Goal: Task Accomplishment & Management: Manage account settings

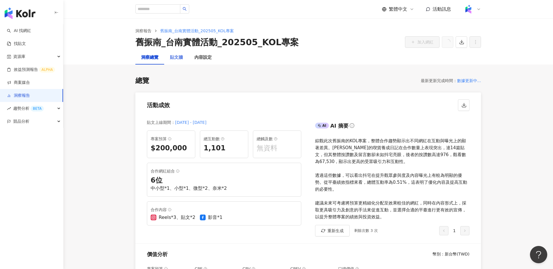
click at [175, 53] on div "貼文牆" at bounding box center [176, 58] width 24 height 14
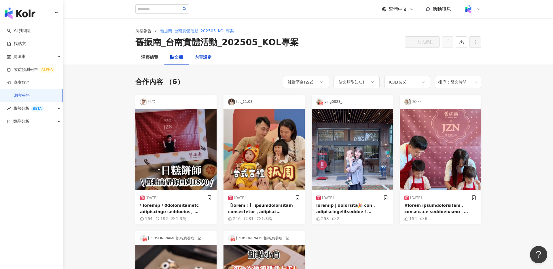
click at [202, 60] on div "內容設定" at bounding box center [203, 57] width 17 height 7
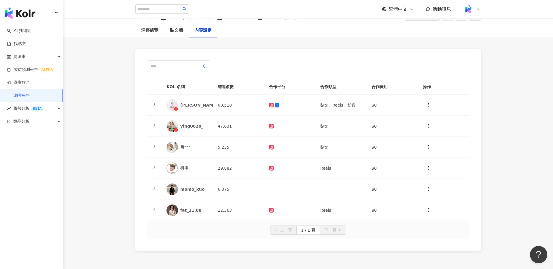
scroll to position [48, 0]
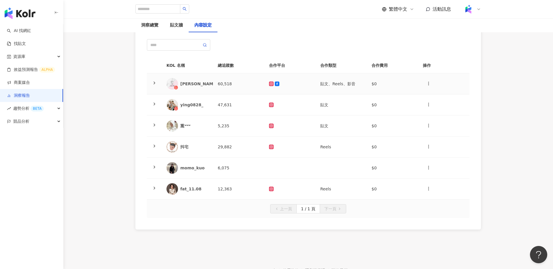
click at [154, 82] on icon at bounding box center [154, 83] width 5 height 5
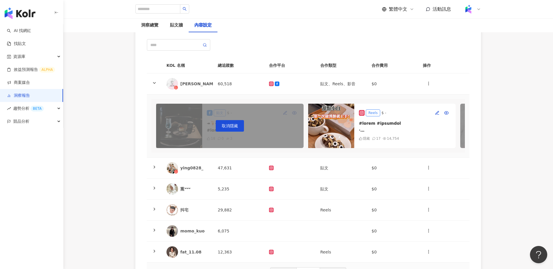
click at [310, 35] on div "KOL 名稱 總追蹤數 合作平台 合作類型 合作費用 操作 [PERSON_NAME]的吃貨養成日記 60,518 貼文、Reels、影音 $0 取消隱藏 貼…" at bounding box center [308, 160] width 346 height 265
click at [149, 28] on div "洞察總覽" at bounding box center [149, 25] width 17 height 7
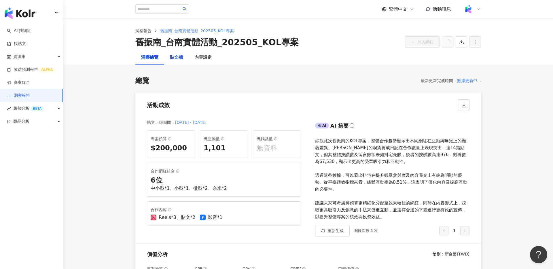
click at [178, 59] on div "貼文牆" at bounding box center [176, 57] width 13 height 7
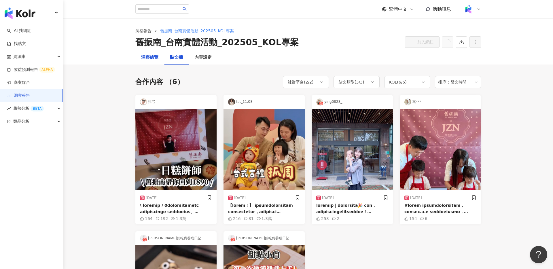
click at [150, 59] on div "洞察總覽" at bounding box center [149, 57] width 17 height 7
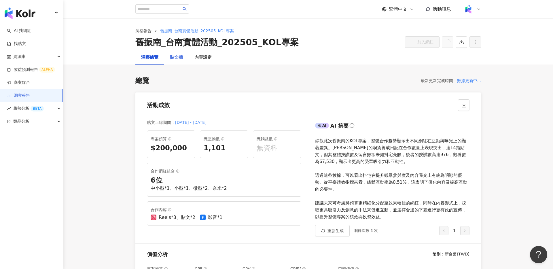
click at [178, 61] on div "貼文牆" at bounding box center [176, 58] width 24 height 14
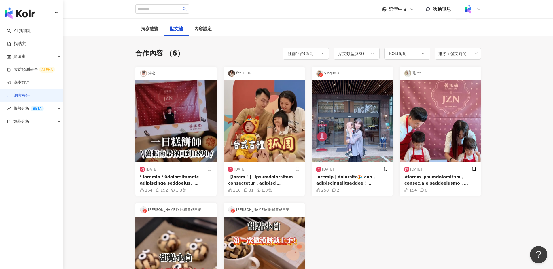
scroll to position [62, 0]
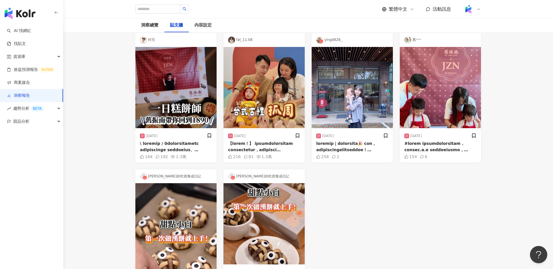
click at [189, 130] on div "[DATE] 164 192 1.3萬" at bounding box center [175, 145] width 81 height 35
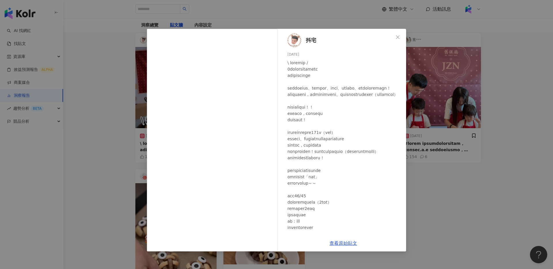
click at [409, 109] on div "抖宅 [DATE] 164 192 1.3萬 查看原始貼文" at bounding box center [276, 134] width 553 height 269
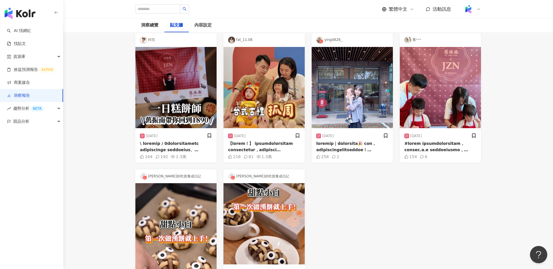
click at [121, 87] on main "洞察報告 舊振南_台南實體活動_202505_KOL專案 舊振南_台南實體活動_202505_KOL專案 加入網紅 洞察總覽 貼文牆 內容設定 合作內容 （6…" at bounding box center [308, 159] width 490 height 406
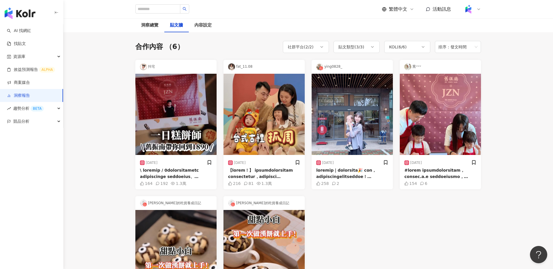
scroll to position [76, 0]
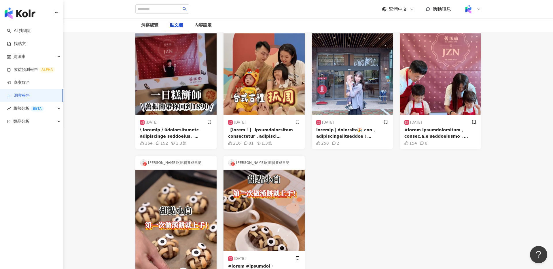
click at [189, 130] on div at bounding box center [176, 133] width 72 height 13
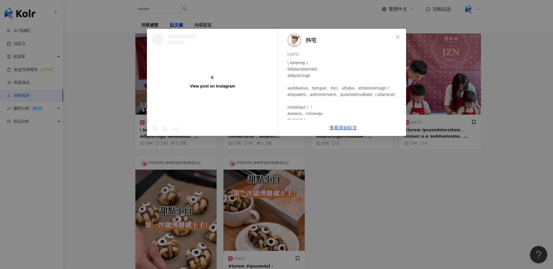
click at [401, 144] on div at bounding box center [345, 155] width 114 height 190
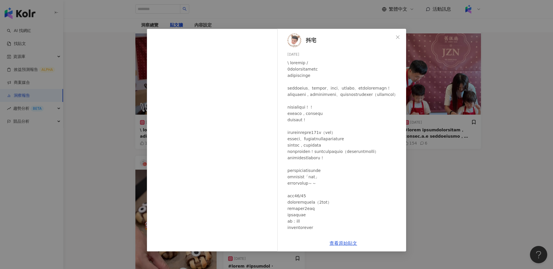
click at [409, 136] on div "抖宅 [DATE] 164 192 1.3萬 查看原始貼文" at bounding box center [276, 134] width 553 height 269
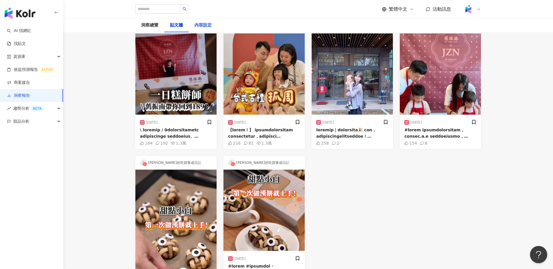
click at [205, 27] on div "內容設定" at bounding box center [203, 25] width 17 height 7
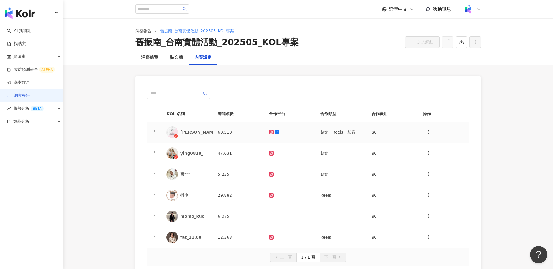
click at [158, 131] on td at bounding box center [154, 132] width 15 height 21
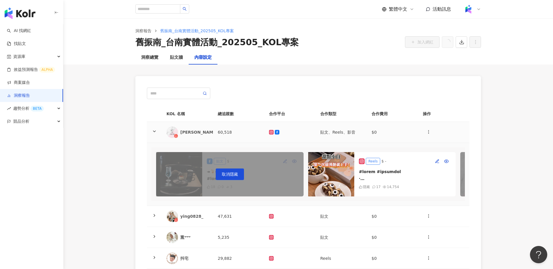
click at [154, 132] on icon at bounding box center [154, 131] width 5 height 5
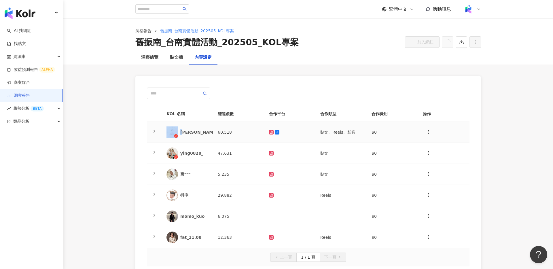
click at [154, 132] on polyline at bounding box center [154, 131] width 1 height 2
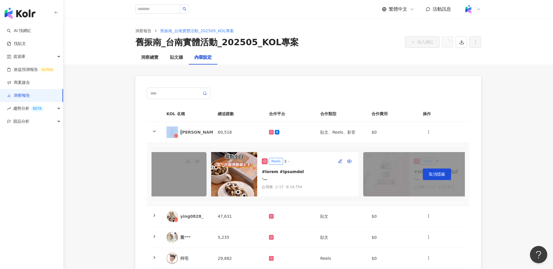
scroll to position [0, 103]
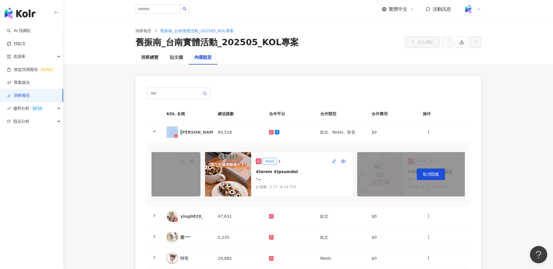
click at [333, 162] on icon "button" at bounding box center [334, 160] width 3 height 3
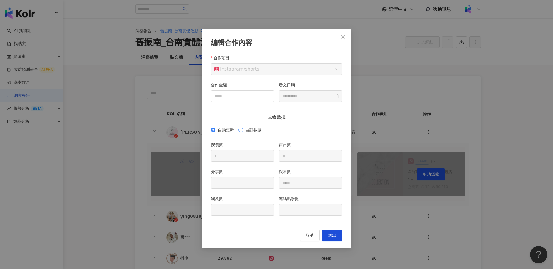
click at [259, 129] on span "自訂數據" at bounding box center [253, 130] width 21 height 6
drag, startPoint x: 232, startPoint y: 156, endPoint x: 193, endPoint y: 156, distance: 38.9
click at [193, 156] on div "**********" at bounding box center [276, 134] width 553 height 269
drag, startPoint x: 254, startPoint y: 182, endPoint x: 228, endPoint y: 182, distance: 26.2
click at [228, 182] on input "分享數" at bounding box center [242, 183] width 63 height 11
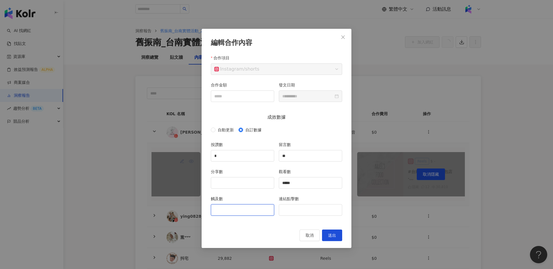
click at [266, 193] on input "觸及數" at bounding box center [242, 210] width 63 height 11
click at [317, 193] on div "連結點擊數" at bounding box center [311, 209] width 68 height 27
click at [319, 193] on input "連結點擊數" at bounding box center [310, 210] width 63 height 11
click at [311, 193] on span "取消" at bounding box center [310, 235] width 8 height 5
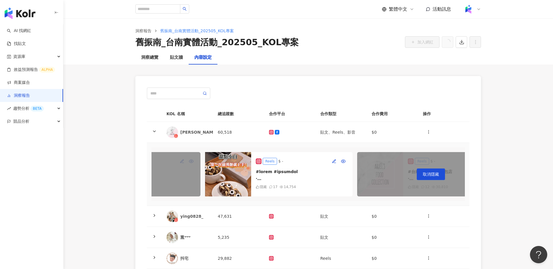
click at [409, 149] on div "KOL 名稱 總追蹤數 合作平台 合作類型 合作費用 操作 [PERSON_NAME]的吃貨養成日記 60,518 貼文、Reels、影音 $0 取消隱藏 貼…" at bounding box center [308, 209] width 369 height 288
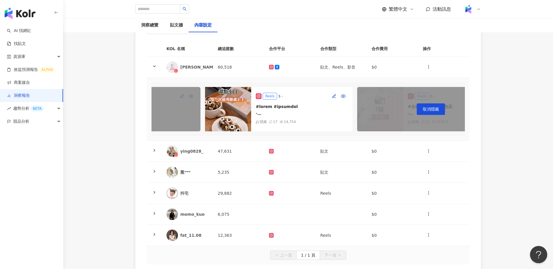
scroll to position [75, 0]
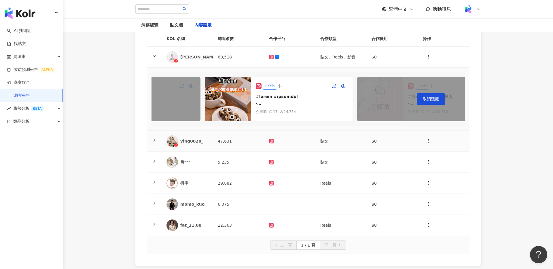
click at [153, 141] on icon at bounding box center [154, 140] width 5 height 5
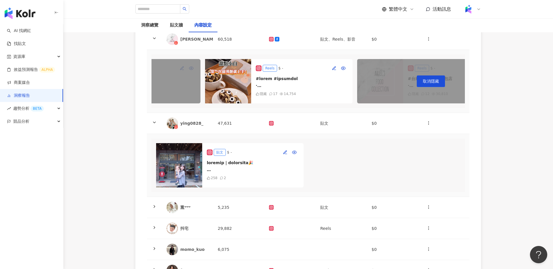
scroll to position [94, 0]
click at [152, 193] on icon at bounding box center [154, 206] width 5 height 5
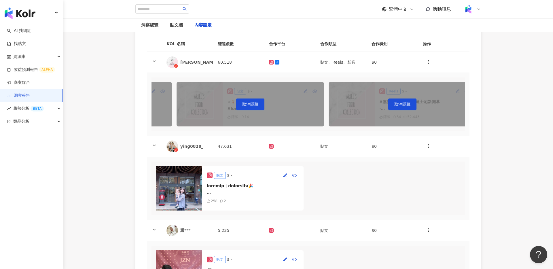
scroll to position [92, 0]
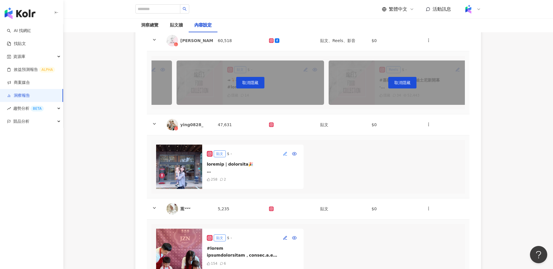
click at [286, 155] on icon "button" at bounding box center [286, 155] width 2 height 0
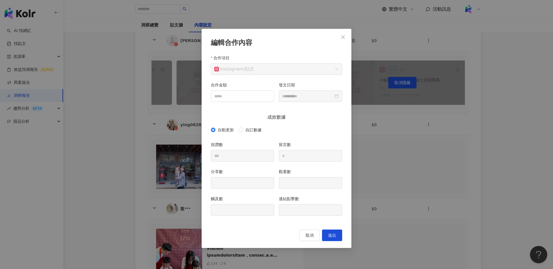
drag, startPoint x: 378, startPoint y: 173, endPoint x: 307, endPoint y: 152, distance: 73.9
click at [378, 173] on div "**********" at bounding box center [276, 134] width 553 height 269
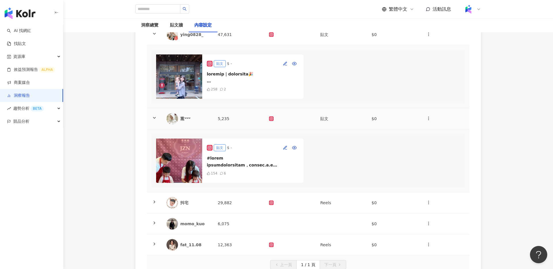
scroll to position [205, 0]
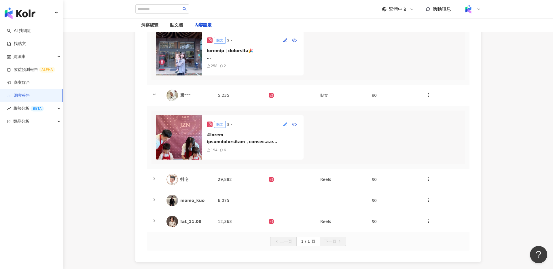
click at [285, 125] on icon "button" at bounding box center [285, 124] width 5 height 5
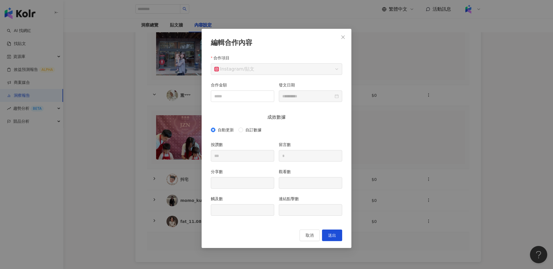
click at [295, 193] on div "取消 送出" at bounding box center [276, 236] width 131 height 12
click at [304, 193] on button "取消" at bounding box center [310, 236] width 20 height 12
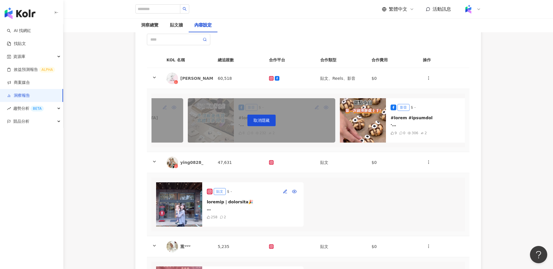
scroll to position [59, 0]
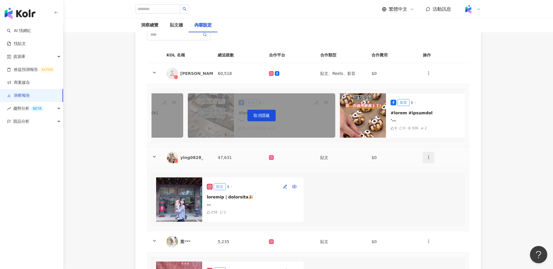
click at [409, 159] on icon "button" at bounding box center [429, 157] width 5 height 5
click at [409, 170] on div "新增內容" at bounding box center [439, 171] width 22 height 6
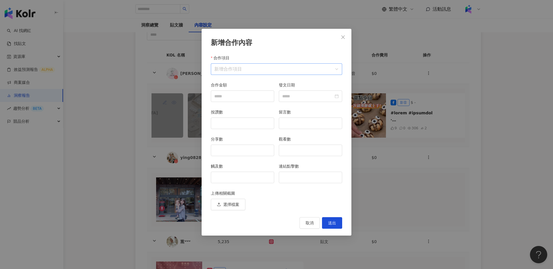
click at [248, 69] on input "合作項目" at bounding box center [276, 69] width 124 height 11
click at [266, 94] on span "限時動態" at bounding box center [264, 94] width 16 height 5
click at [252, 177] on input "觸及數" at bounding box center [242, 177] width 63 height 11
click at [307, 193] on span "取消" at bounding box center [310, 223] width 8 height 5
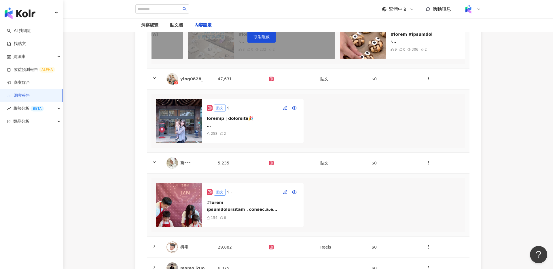
scroll to position [138, 0]
drag, startPoint x: 106, startPoint y: 69, endPoint x: 68, endPoint y: 4, distance: 75.7
click at [106, 69] on main "洞察報告 舊振南_台南實體活動_202505_KOL專案 舊振南_台南實體活動_202505_KOL專案 加入網紅 洞察總覽 貼文牆 內容設定 KOL 名稱 …" at bounding box center [308, 111] width 490 height 461
